Goal: Understand process/instructions: Learn how to perform a task or action

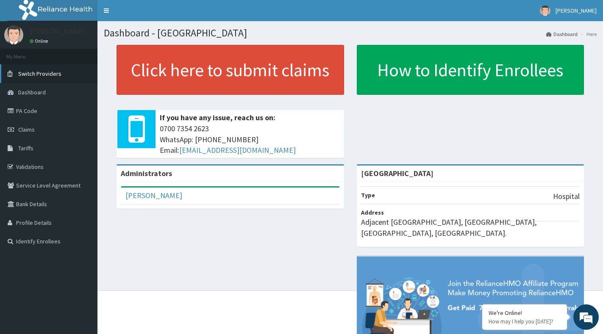
click at [41, 74] on span "Switch Providers" at bounding box center [39, 74] width 43 height 8
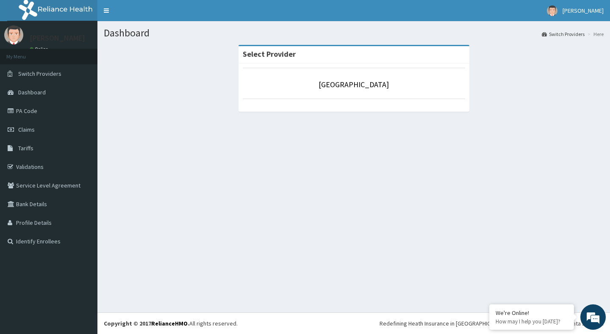
click at [146, 68] on div "Select Provider Osogbo Central Hospital" at bounding box center [354, 82] width 500 height 75
click at [244, 79] on p "[GEOGRAPHIC_DATA]" at bounding box center [354, 84] width 222 height 11
drag, startPoint x: 247, startPoint y: 77, endPoint x: 168, endPoint y: 75, distance: 79.2
click at [168, 75] on div "Select Provider Osogbo Central Hospital" at bounding box center [354, 82] width 500 height 75
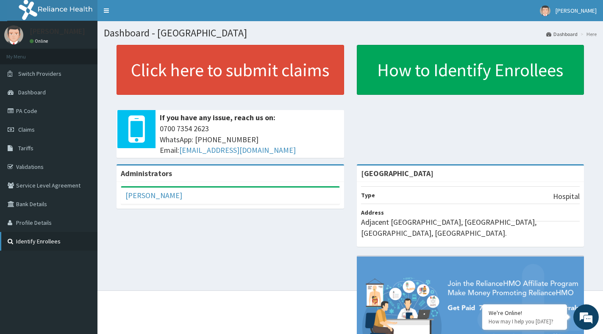
click at [57, 238] on link "Identify Enrollees" at bounding box center [48, 241] width 97 height 19
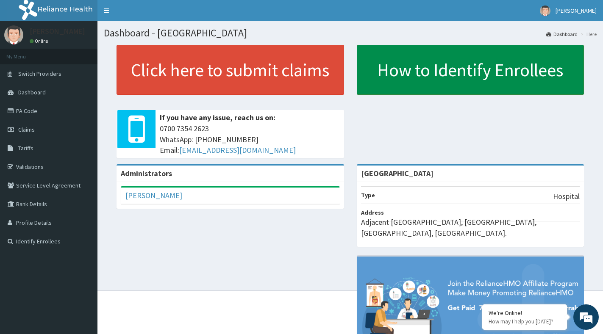
click at [414, 69] on link "How to Identify Enrollees" at bounding box center [470, 70] width 227 height 50
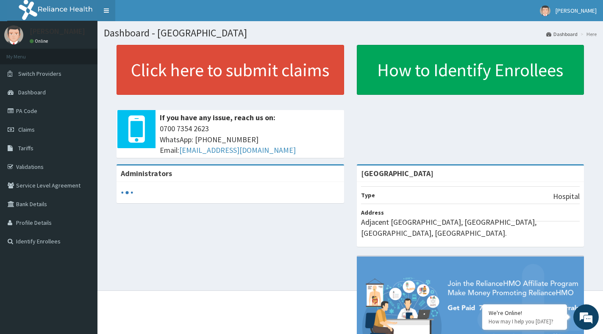
click at [108, 10] on link "Toggle navigation" at bounding box center [106, 10] width 18 height 21
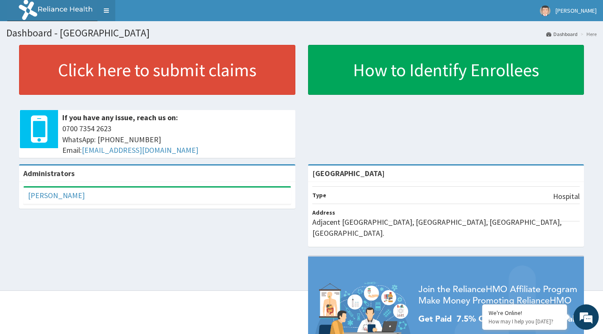
click at [108, 10] on link "Toggle navigation" at bounding box center [106, 10] width 18 height 21
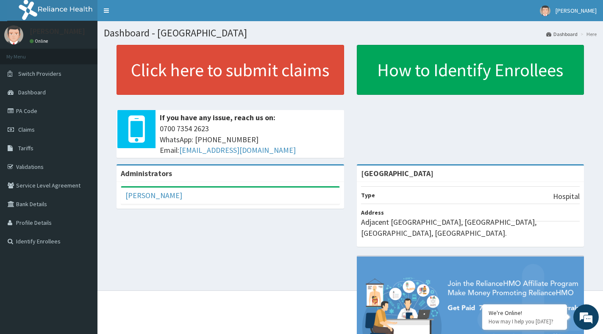
click at [38, 56] on li "My Menu" at bounding box center [48, 57] width 97 height 16
click at [44, 42] on link "Online" at bounding box center [40, 41] width 20 height 6
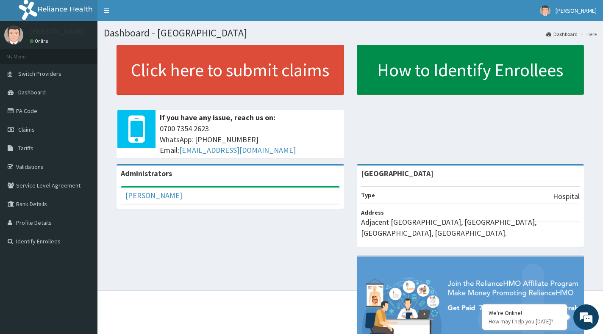
click at [407, 83] on link "How to Identify Enrollees" at bounding box center [470, 70] width 227 height 50
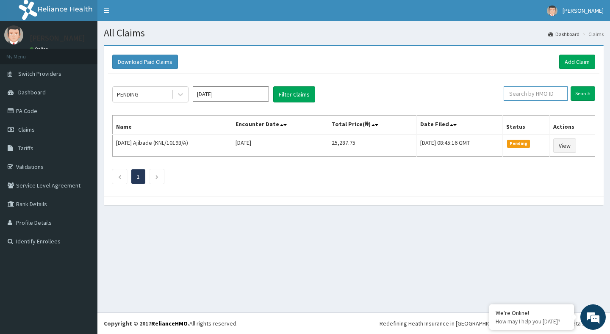
click at [529, 94] on input "text" at bounding box center [536, 93] width 64 height 14
